Goal: Communication & Community: Answer question/provide support

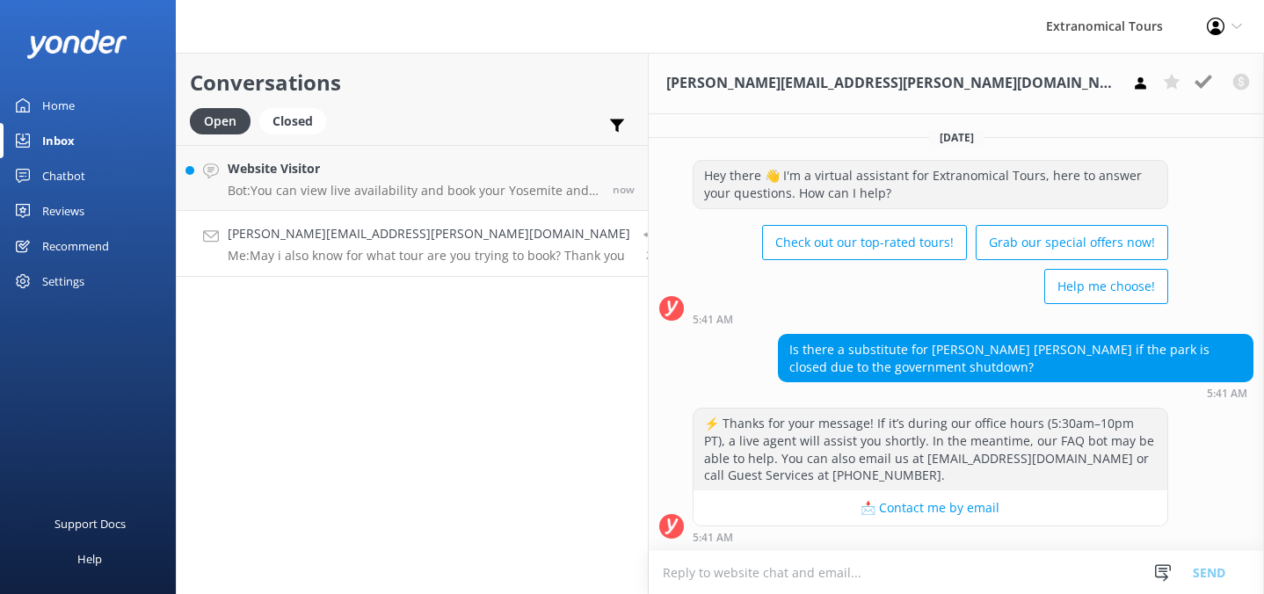
click at [1155, 80] on div "Assign user [PERSON_NAME] Guest Services" at bounding box center [1283, 83] width 257 height 28
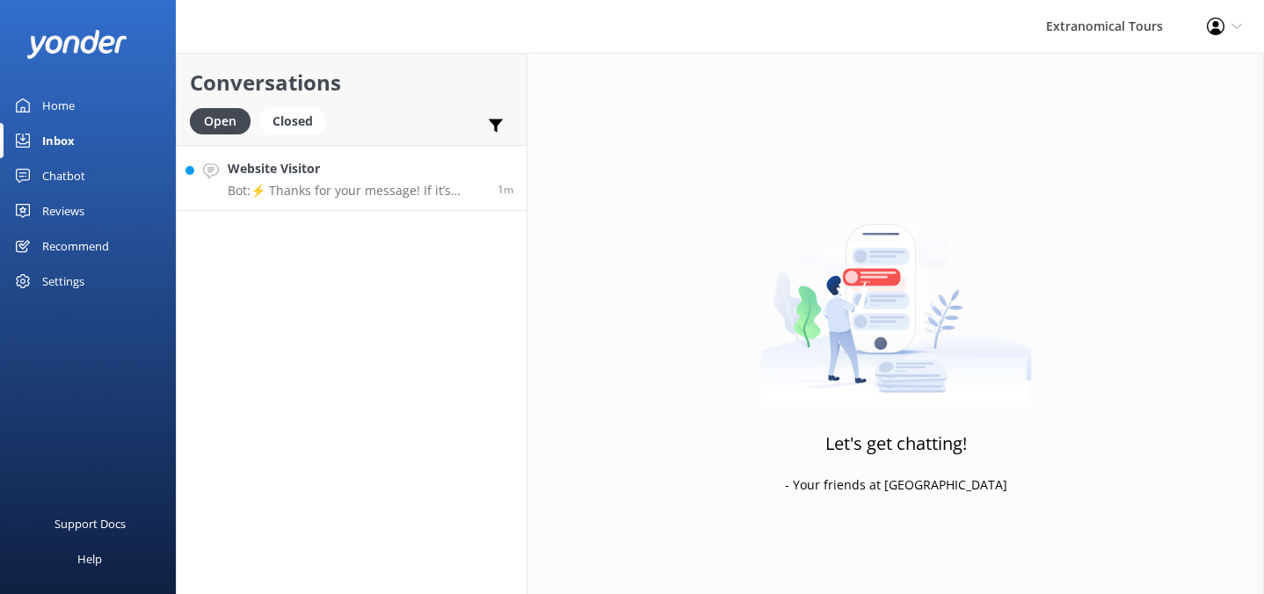
click at [393, 177] on h4 "Website Visitor" at bounding box center [356, 168] width 257 height 19
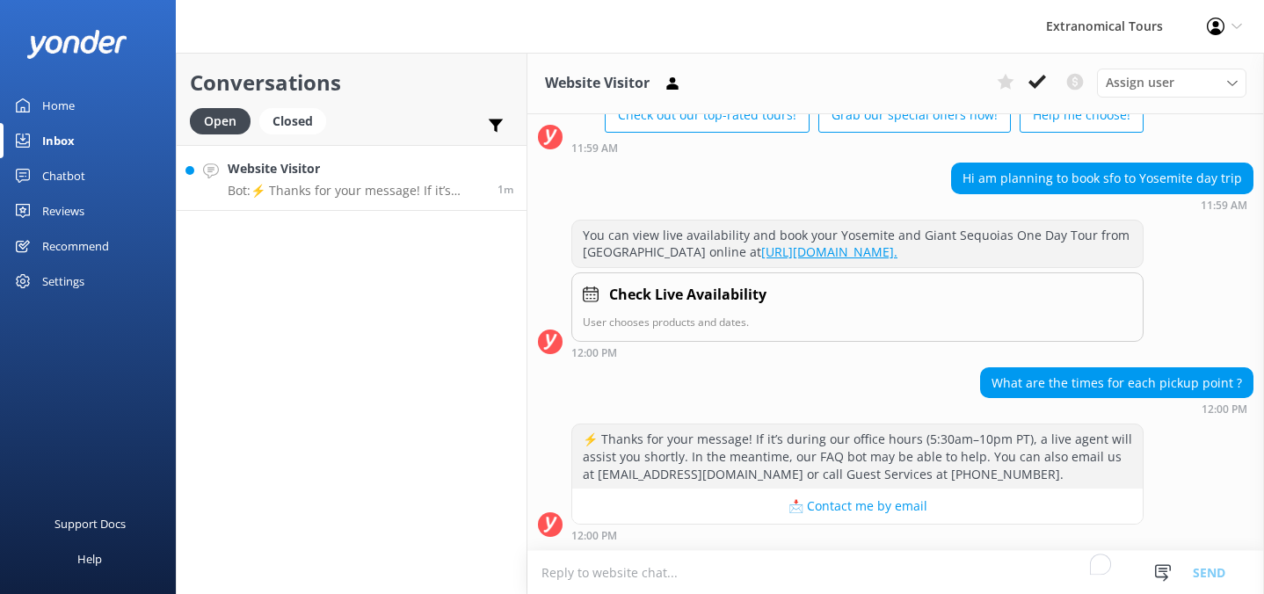
scroll to position [143, 0]
click at [800, 560] on textarea "To enrich screen reader interactions, please activate Accessibility in Grammarl…" at bounding box center [895, 572] width 736 height 43
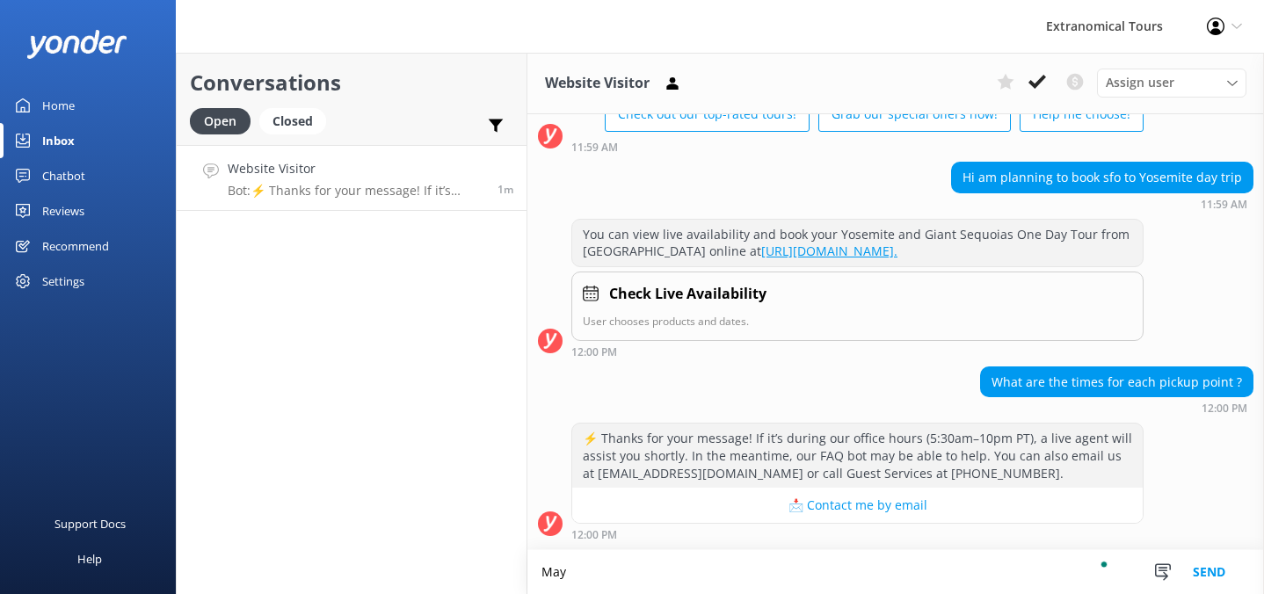
scroll to position [144, 0]
type textarea "M"
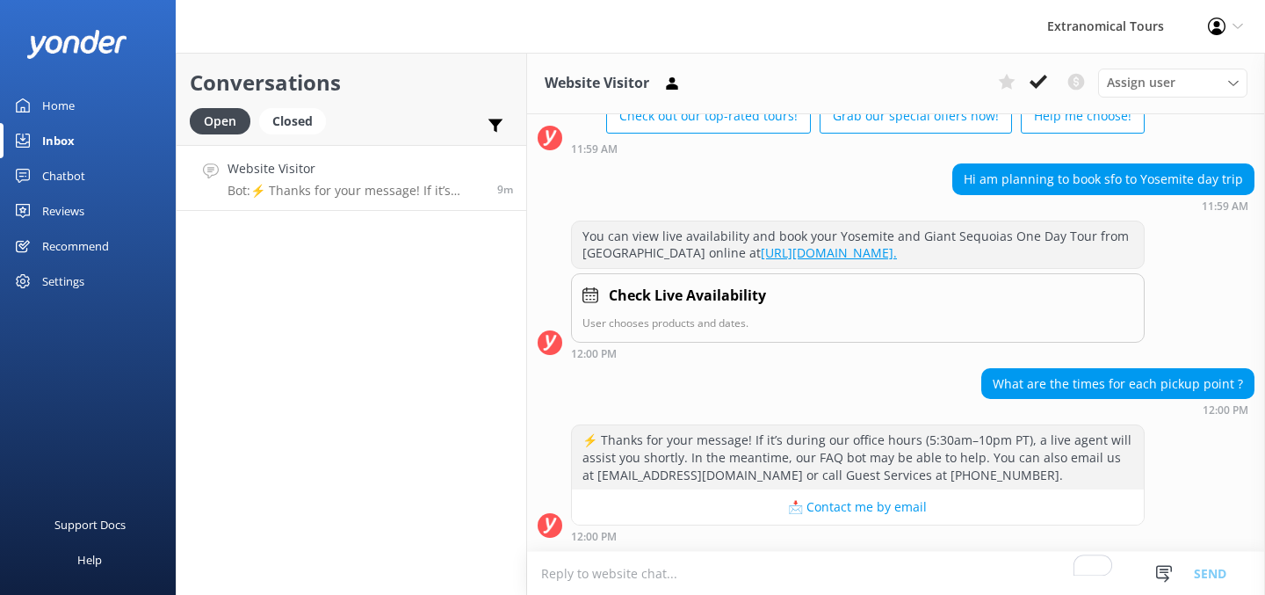
scroll to position [142, 0]
